Goal: Task Accomplishment & Management: Complete application form

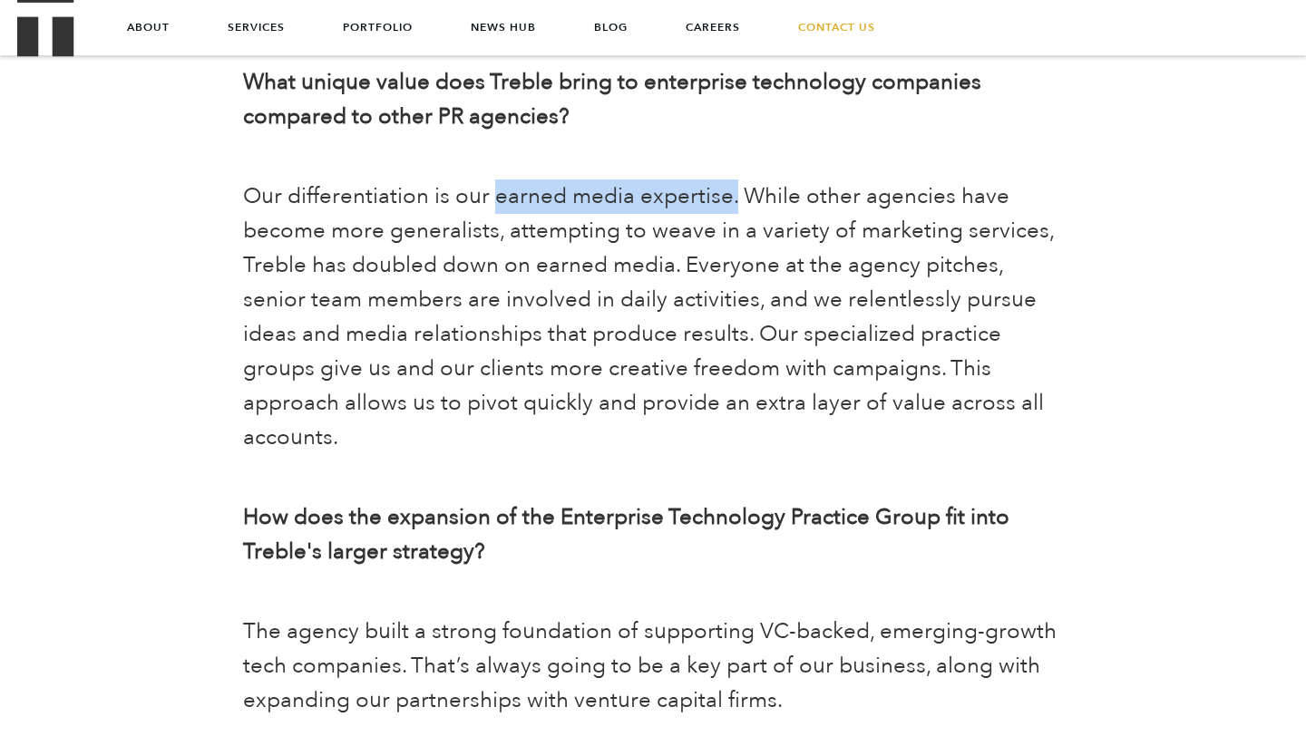
drag, startPoint x: 491, startPoint y: 160, endPoint x: 730, endPoint y: 164, distance: 238.5
click at [730, 181] on span "Our differentiation is our earned media expertise. While other agencies have be…" at bounding box center [648, 316] width 811 height 271
copy span "earned media expertise."
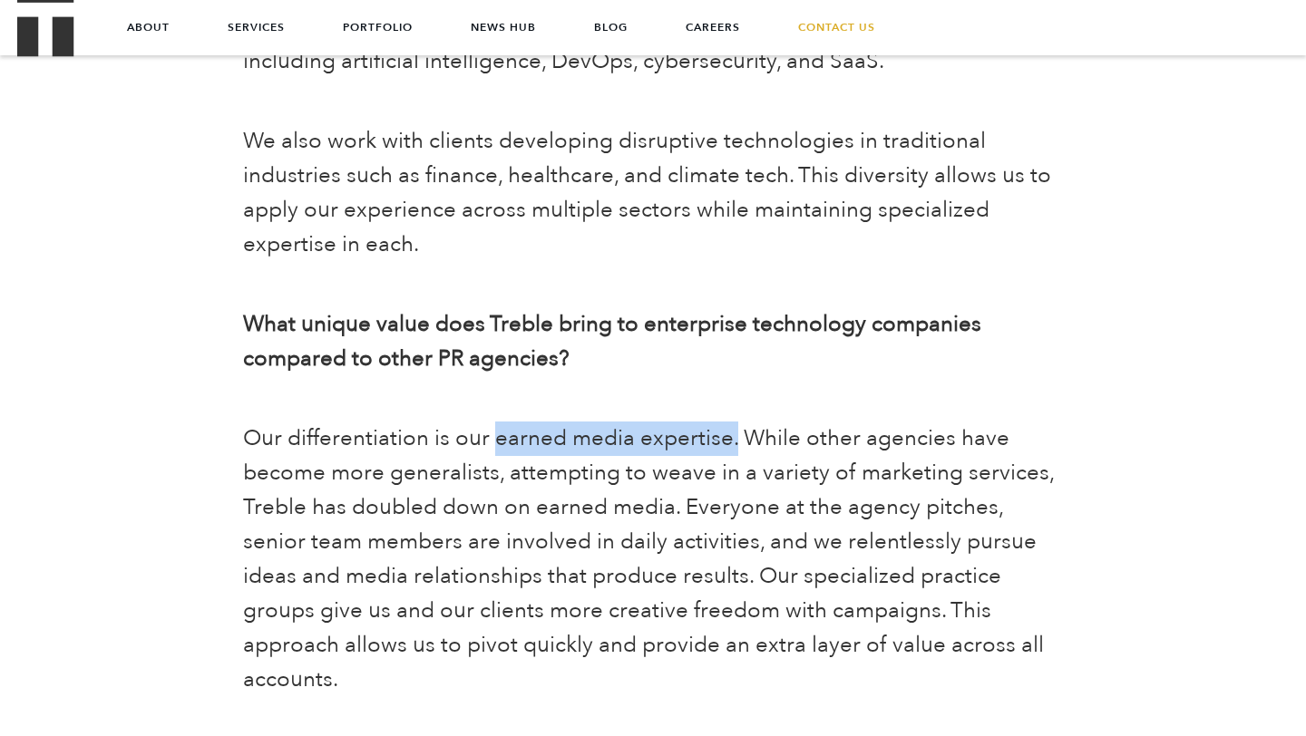
scroll to position [2480, 0]
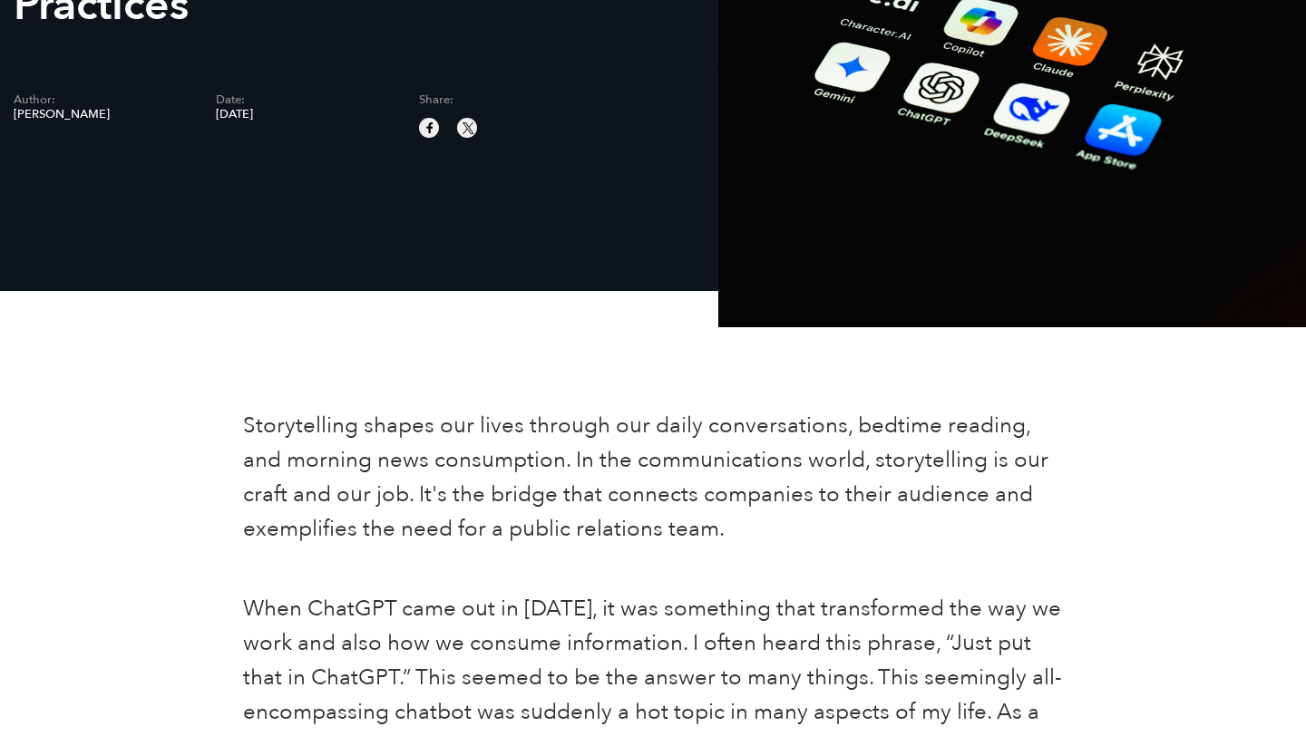
scroll to position [328, 0]
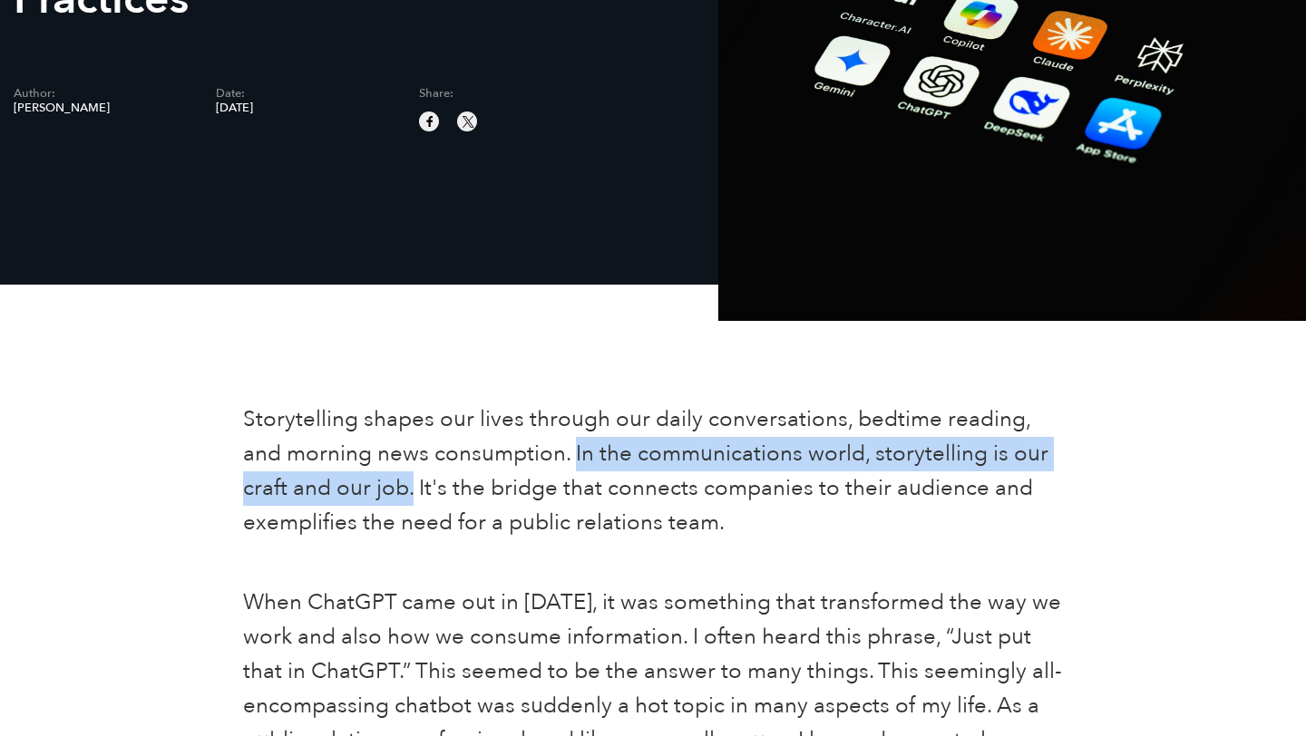
drag, startPoint x: 573, startPoint y: 450, endPoint x: 413, endPoint y: 475, distance: 162.5
click at [413, 475] on span "Storytelling shapes our lives through our daily conversations, bedtime reading,…" at bounding box center [645, 470] width 805 height 133
copy span "In the communications world, storytelling is our craft and our job."
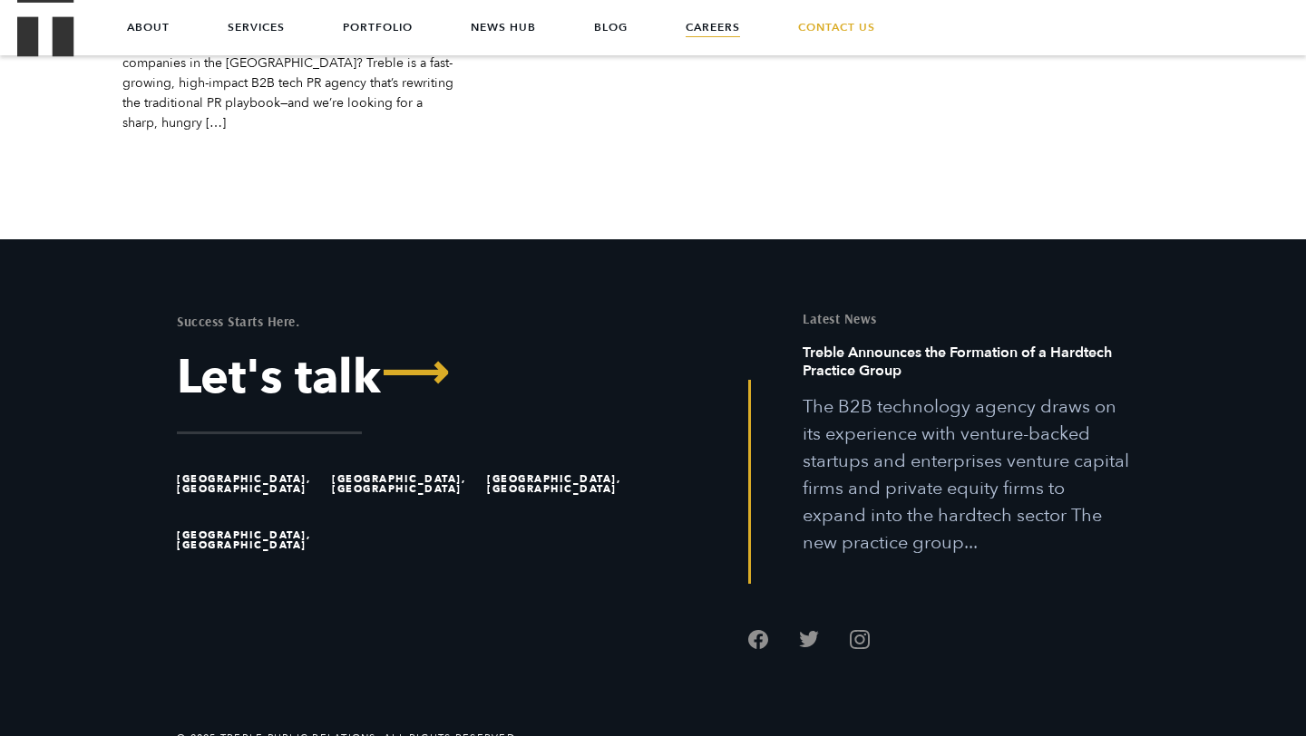
scroll to position [5989, 0]
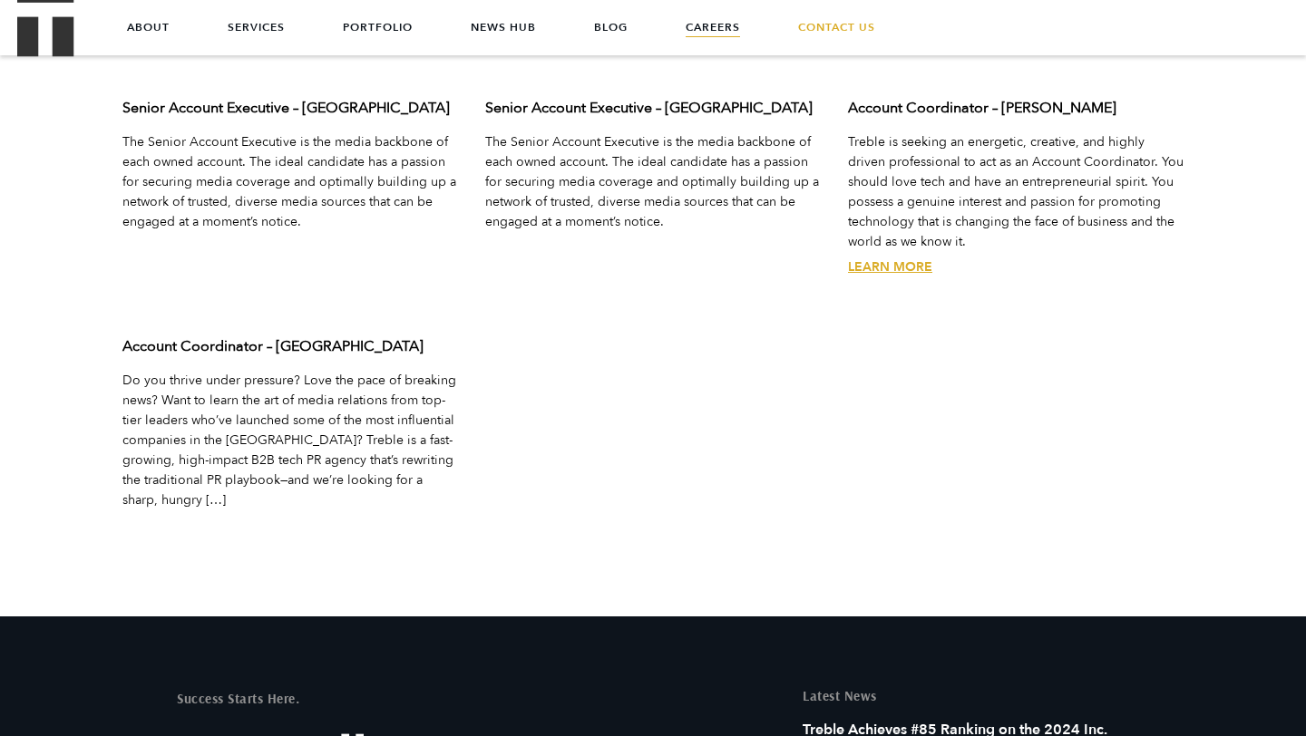
click at [894, 270] on link "Learn More" at bounding box center [890, 266] width 84 height 17
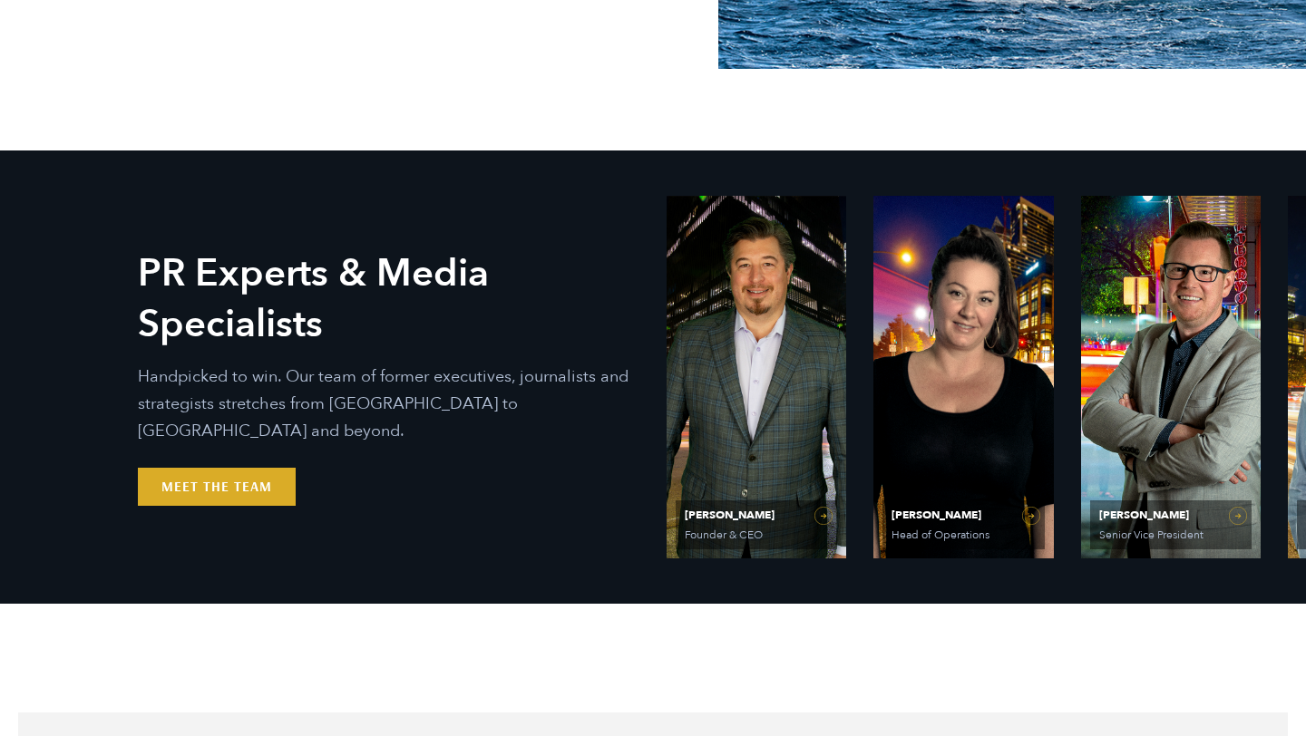
scroll to position [657, 0]
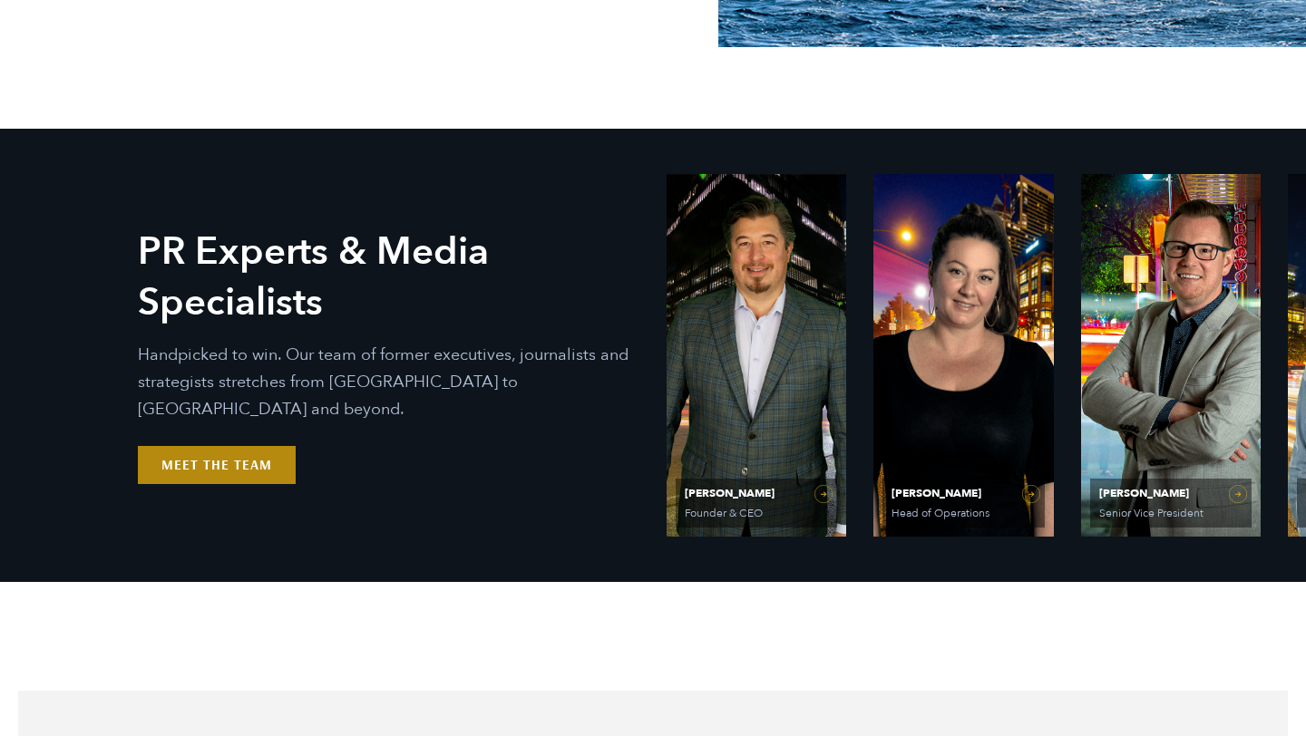
click at [231, 457] on link "Meet the Team" at bounding box center [217, 465] width 158 height 38
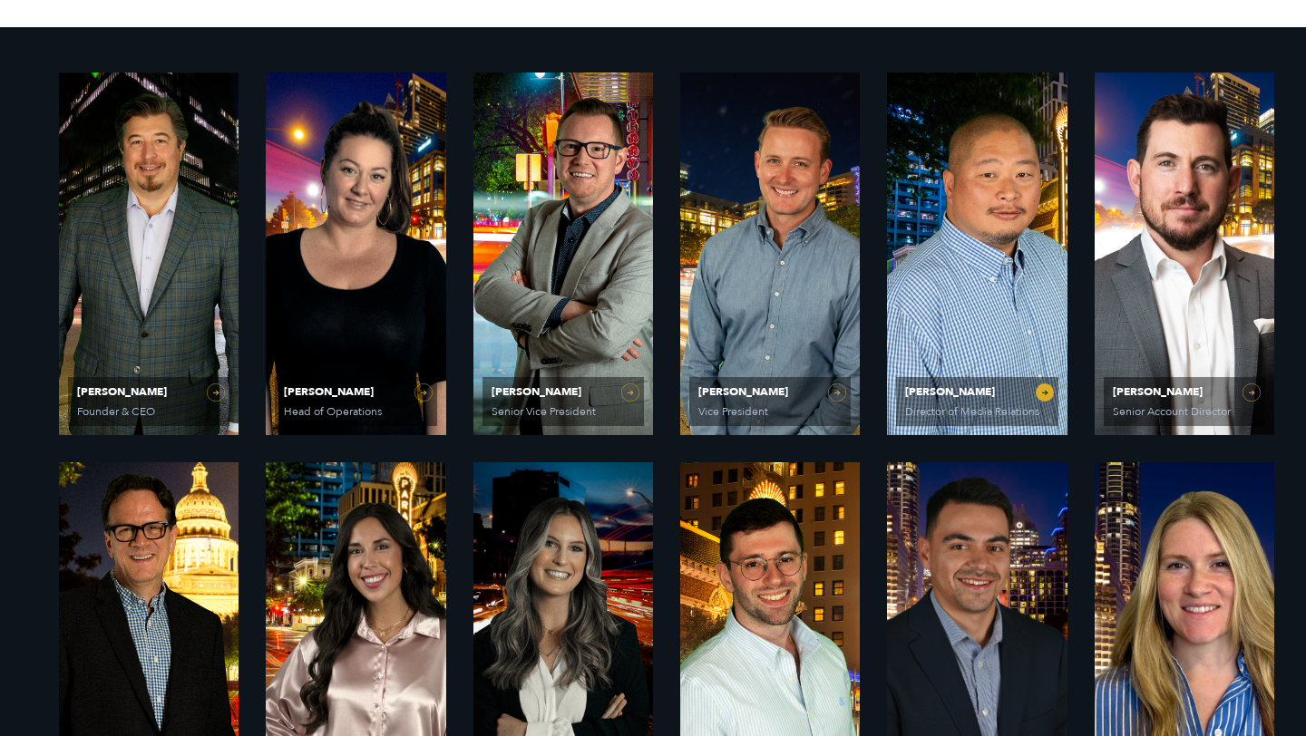
scroll to position [986, 0]
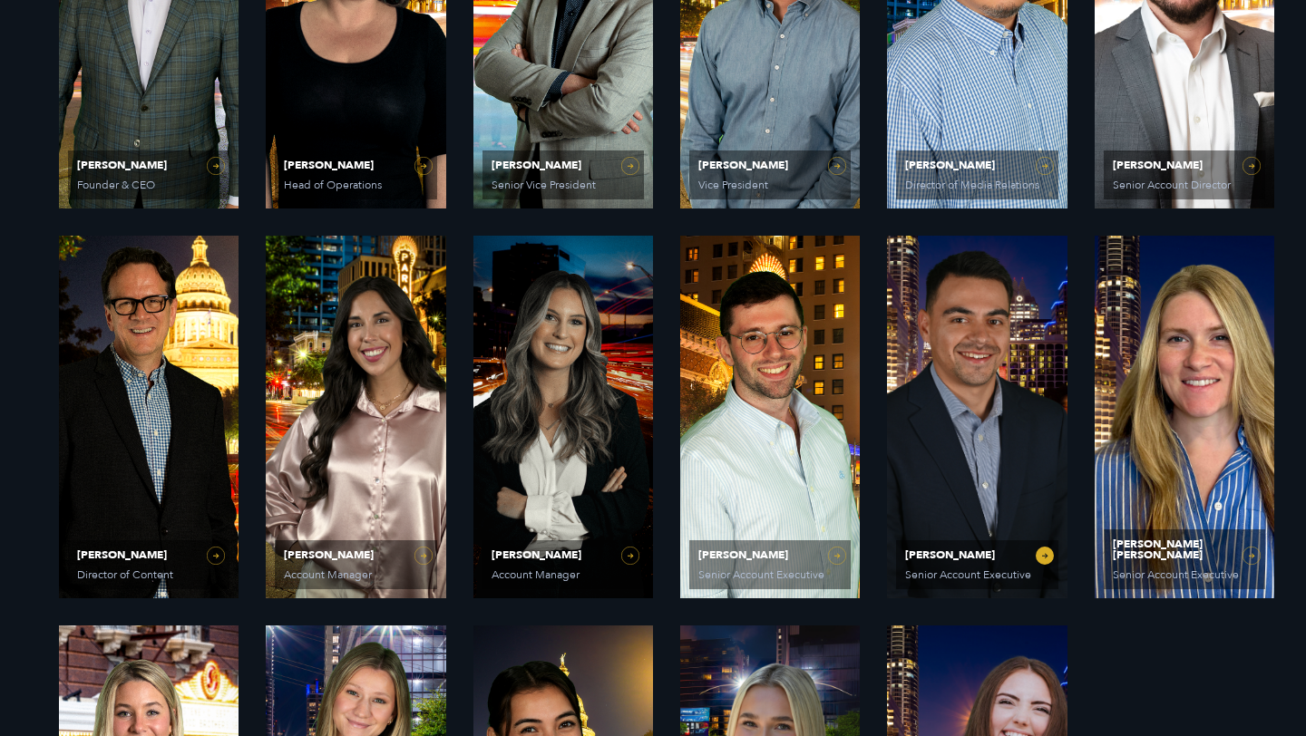
click at [1036, 559] on link "Mike Bradley Senior Account Executive" at bounding box center [977, 417] width 180 height 363
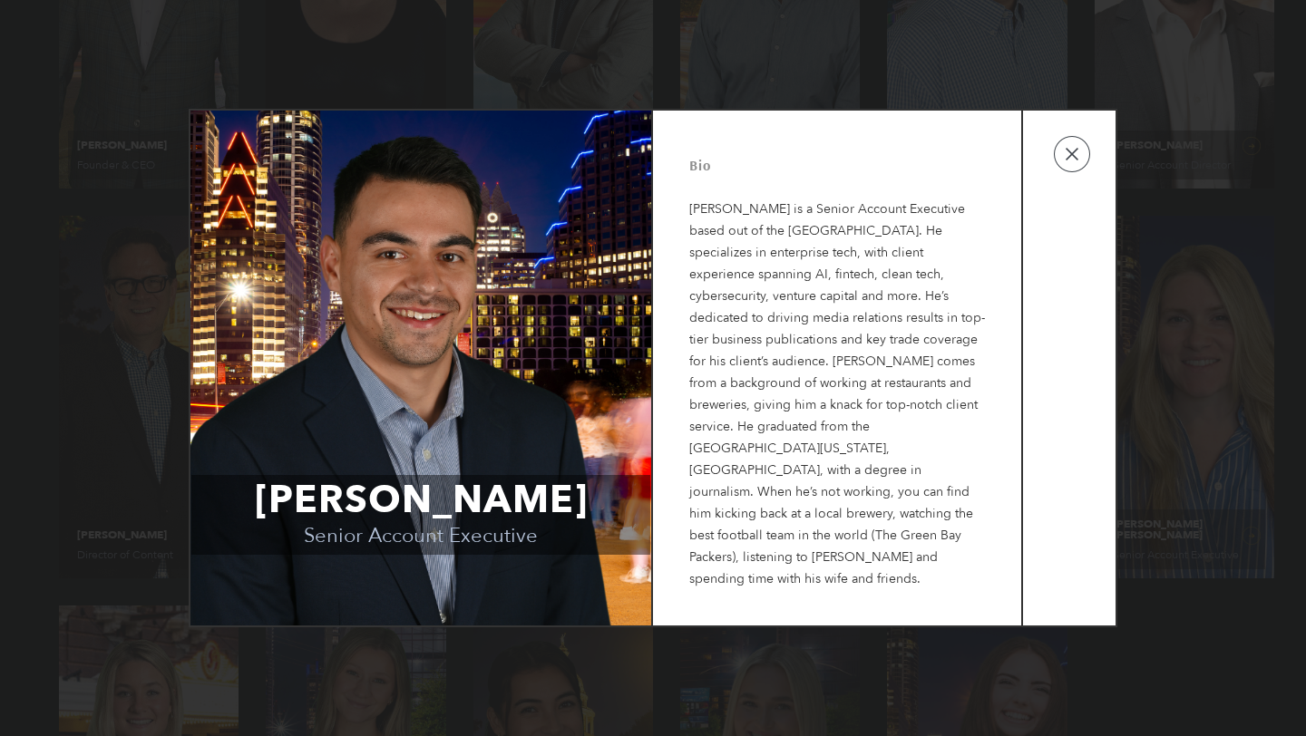
scroll to position [1006, 0]
click at [1074, 146] on button "button" at bounding box center [1072, 154] width 36 height 36
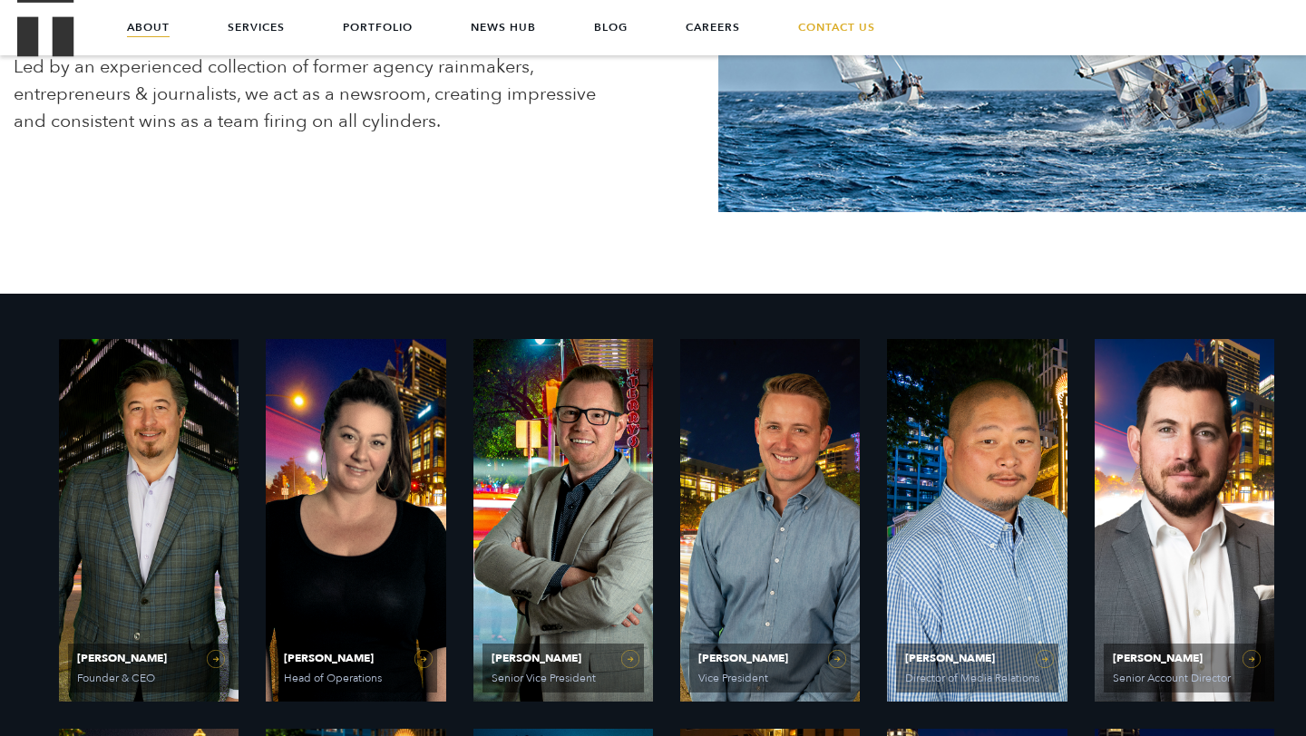
scroll to position [413, 0]
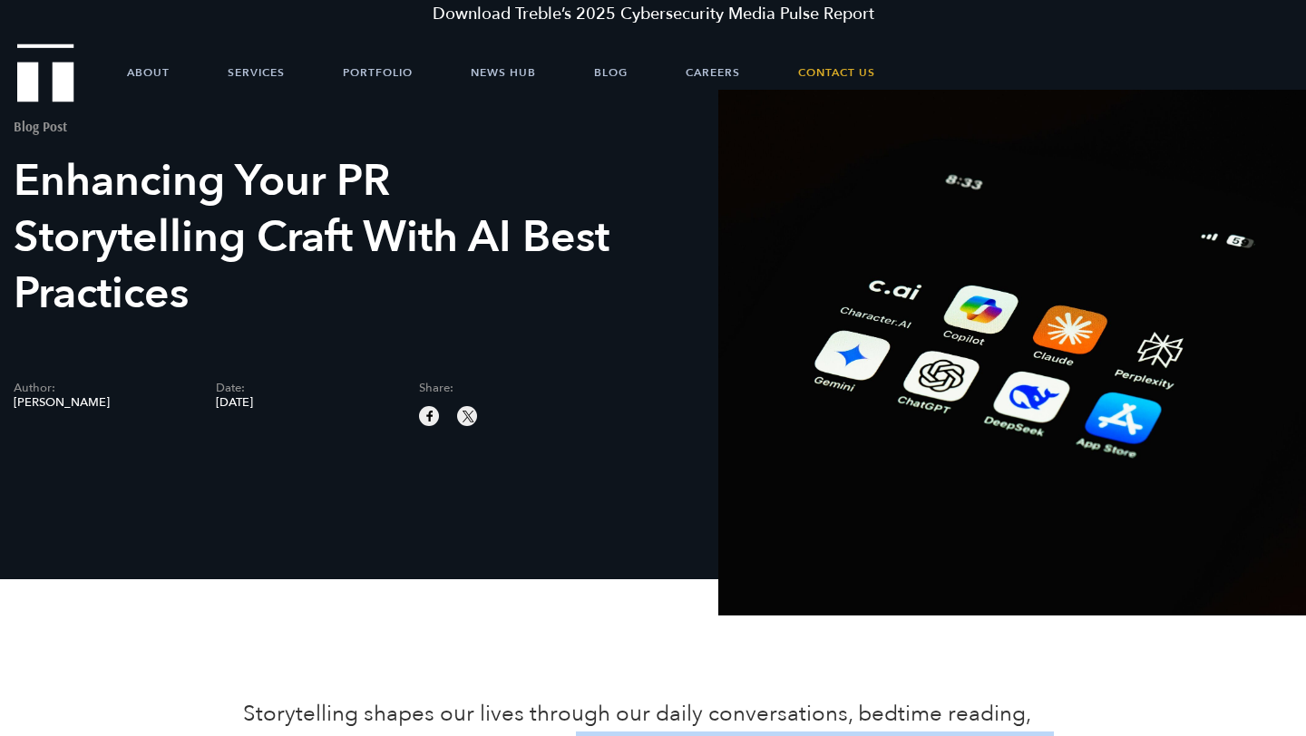
scroll to position [71, 0]
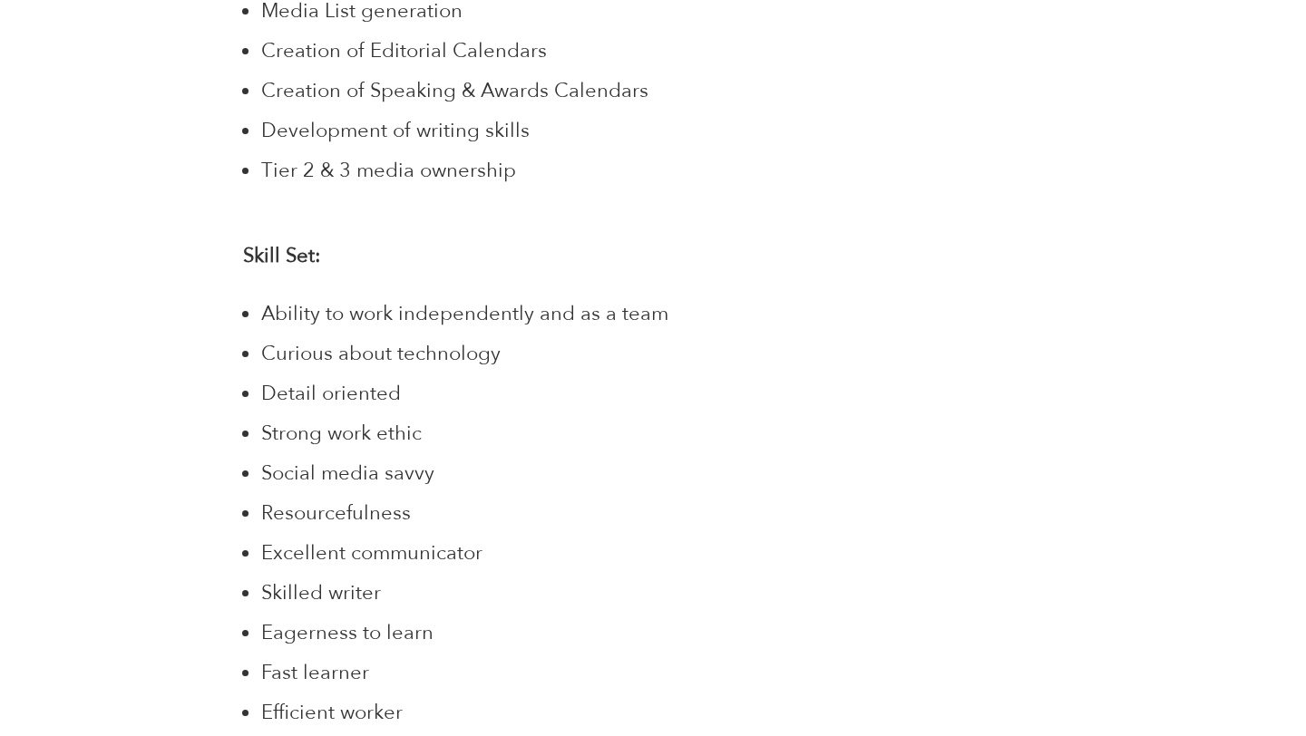
scroll to position [1984, 0]
drag, startPoint x: 261, startPoint y: 131, endPoint x: 539, endPoint y: 133, distance: 277.5
click at [539, 154] on li "Tier 2 & 3 media ownership" at bounding box center [661, 169] width 801 height 31
copy span "Tier 2 & 3 media ownership"
click at [151, 401] on div "Share" at bounding box center [123, 386] width 211 height 3641
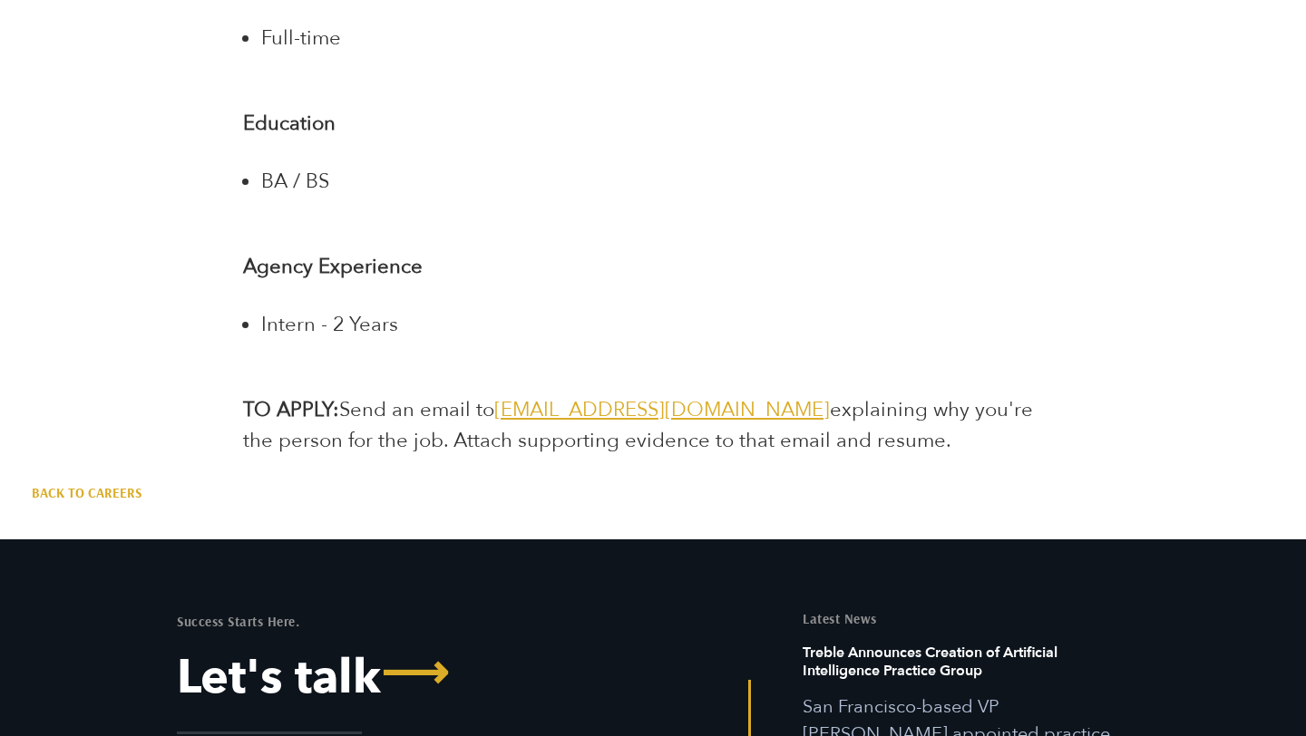
scroll to position [3710, 0]
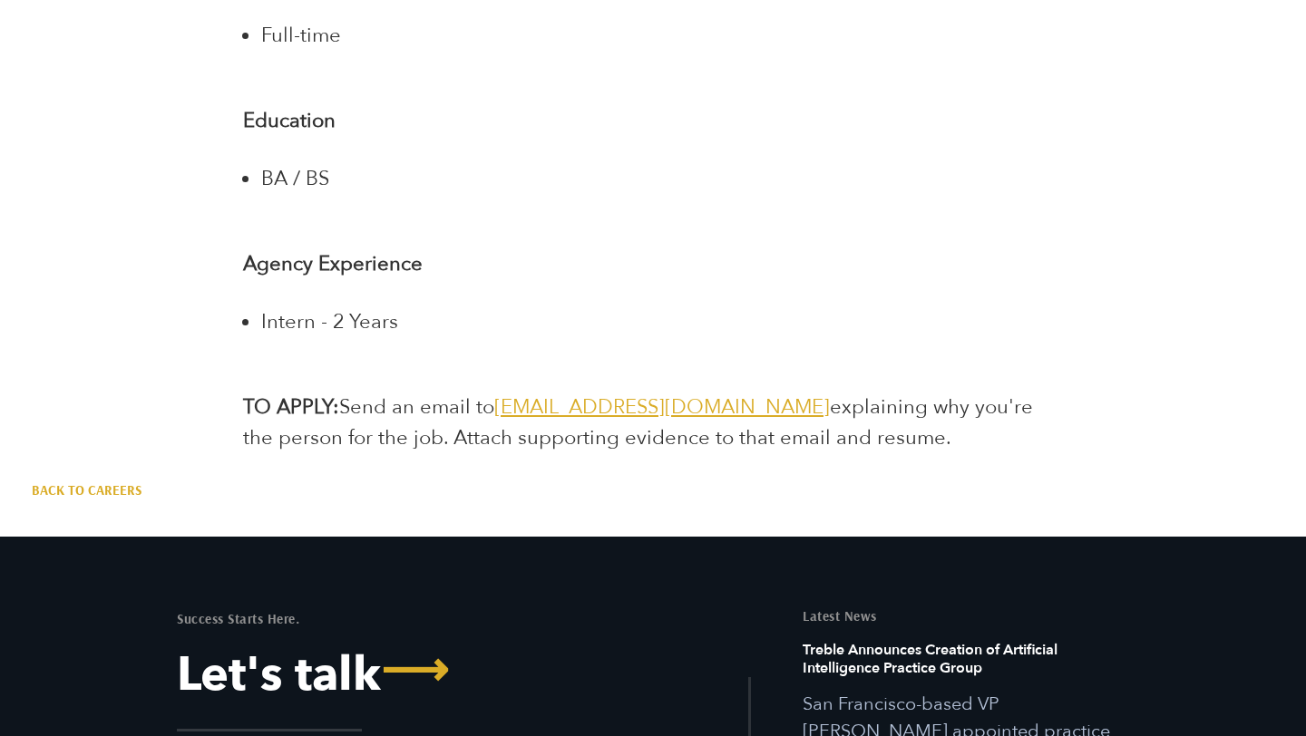
click at [668, 393] on span "jointheteam@treblepr.com" at bounding box center [661, 406] width 335 height 27
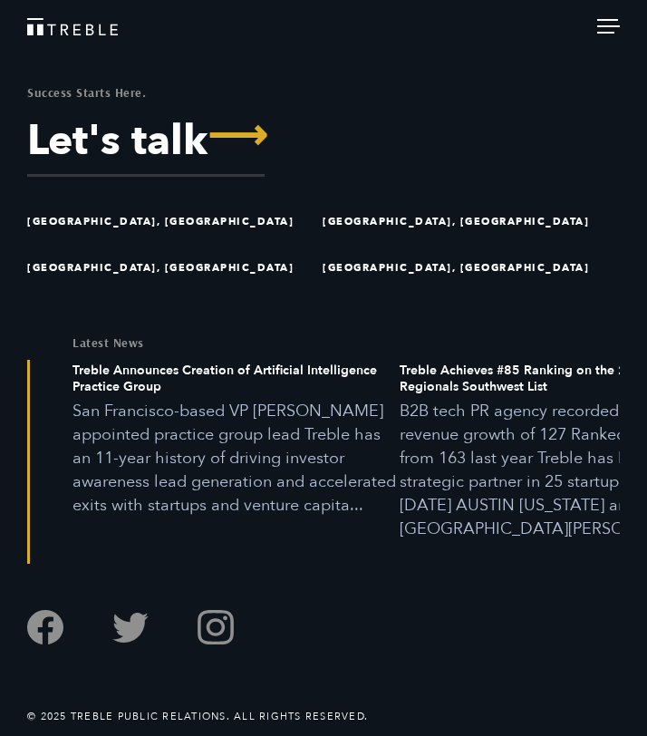
scroll to position [3104, 0]
